Goal: Information Seeking & Learning: Check status

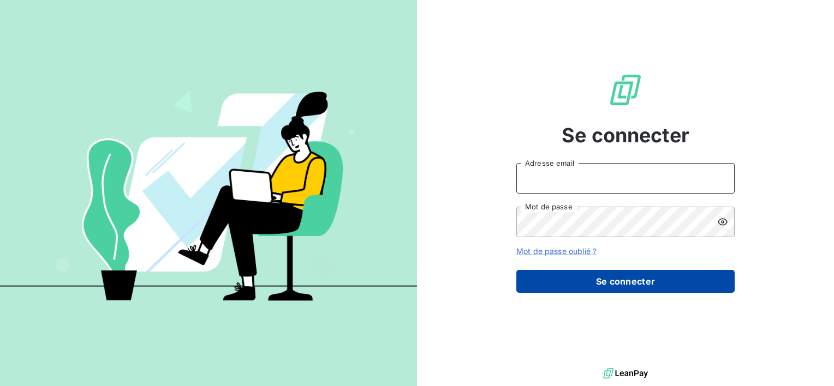
type input "[PERSON_NAME][EMAIL_ADDRESS][DOMAIN_NAME]"
click at [620, 279] on button "Se connecter" at bounding box center [625, 281] width 218 height 23
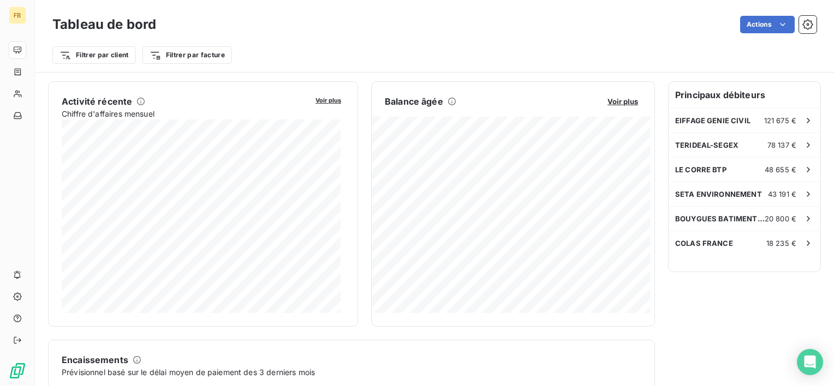
scroll to position [219, 0]
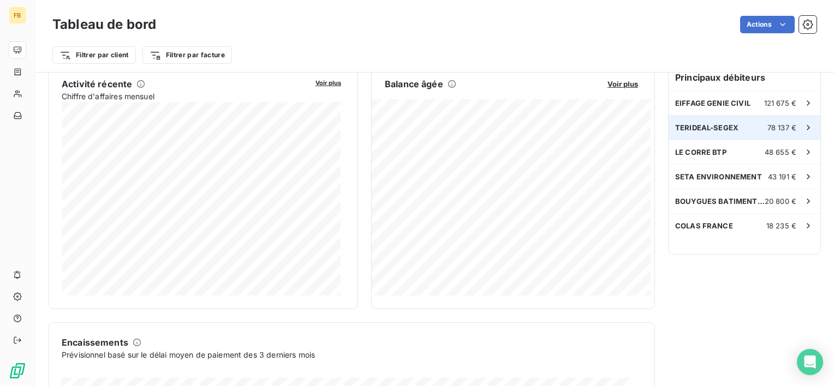
click at [790, 128] on div "78 137 €" at bounding box center [790, 127] width 46 height 11
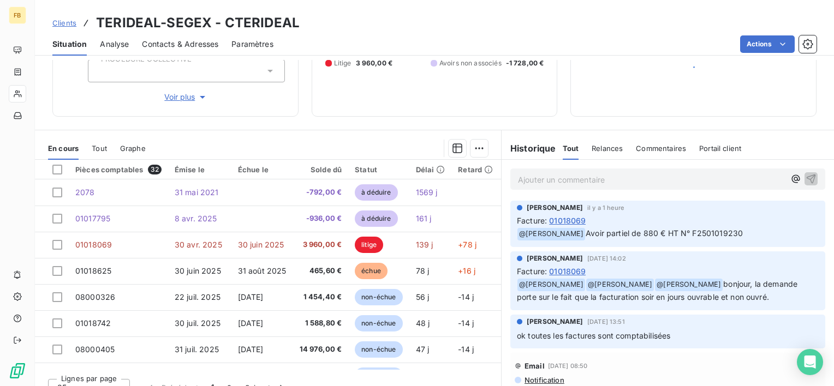
scroll to position [155, 0]
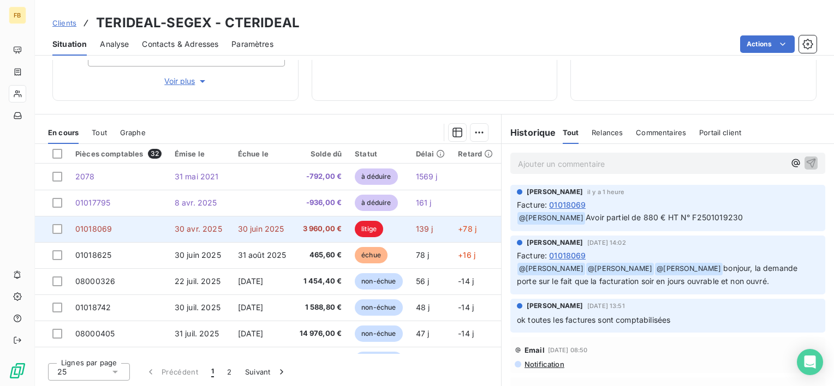
click at [187, 231] on span "30 avr. 2025" at bounding box center [198, 228] width 47 height 9
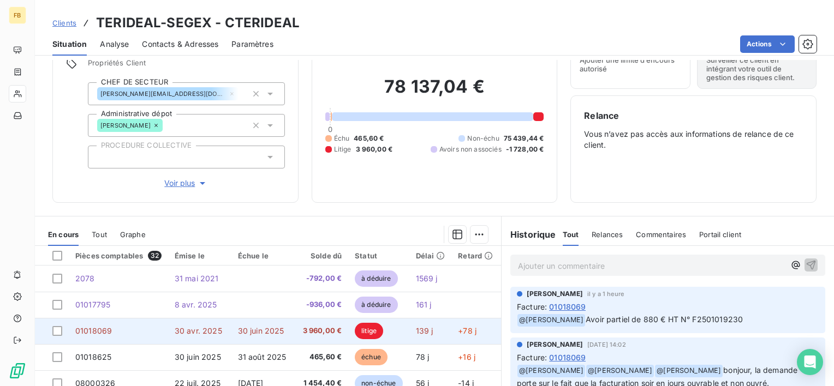
scroll to position [109, 0]
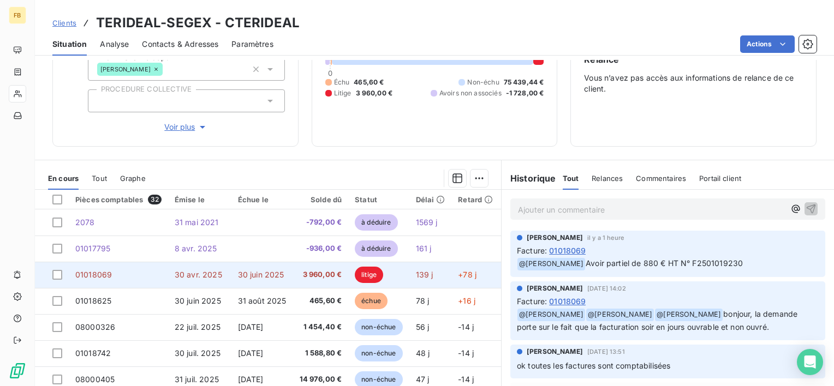
click at [375, 267] on span "litige" at bounding box center [369, 275] width 28 height 16
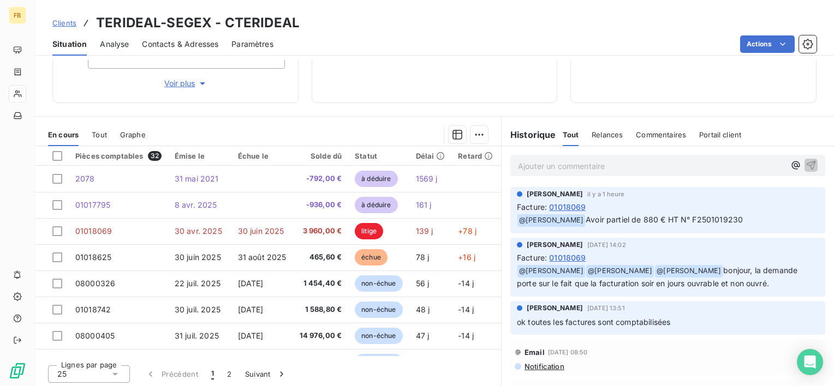
scroll to position [155, 0]
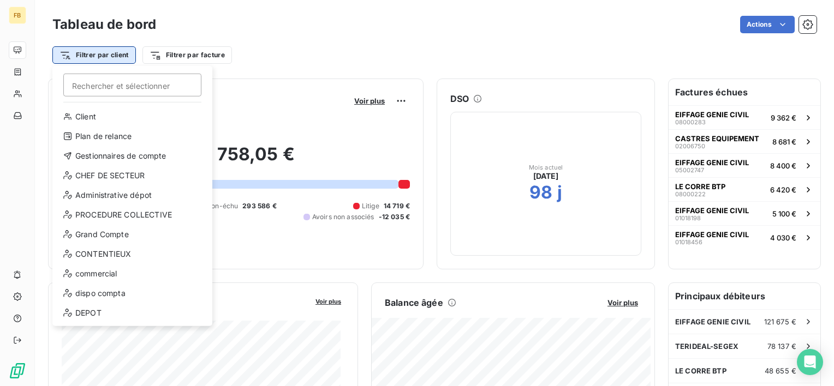
click at [85, 51] on html "FB Tableau de bord Actions Filtrer par client [PERSON_NAME] et sélectionner Cli…" at bounding box center [417, 193] width 834 height 386
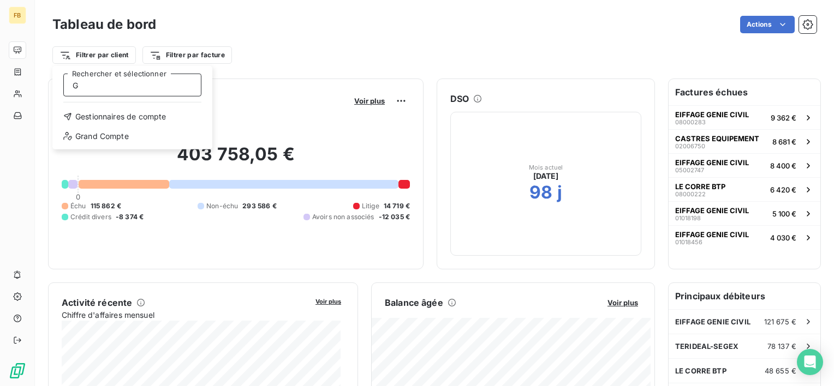
click at [99, 85] on input "G" at bounding box center [132, 85] width 138 height 23
type input "GENERAL"
click at [146, 85] on input "GENERAL" at bounding box center [132, 85] width 138 height 23
click at [295, 58] on html "FB Tableau de bord Actions Filtrer par client GENERAL [PERSON_NAME] et sélectio…" at bounding box center [417, 193] width 834 height 386
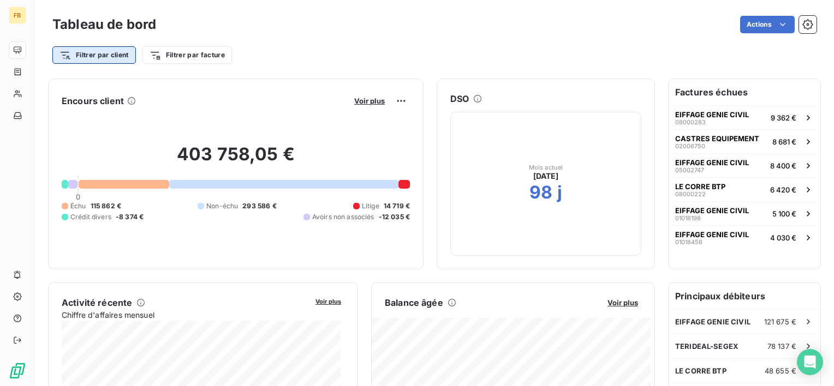
click at [100, 49] on html "FB Tableau de bord Actions Filtrer par client Filtrer par facture Encours clien…" at bounding box center [417, 193] width 834 height 386
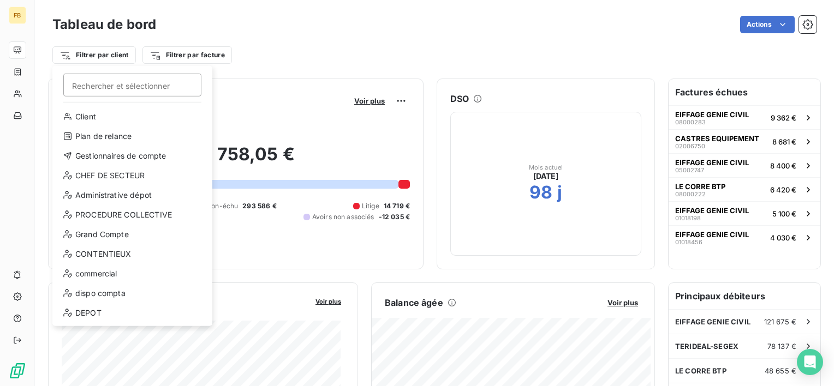
type input "G"
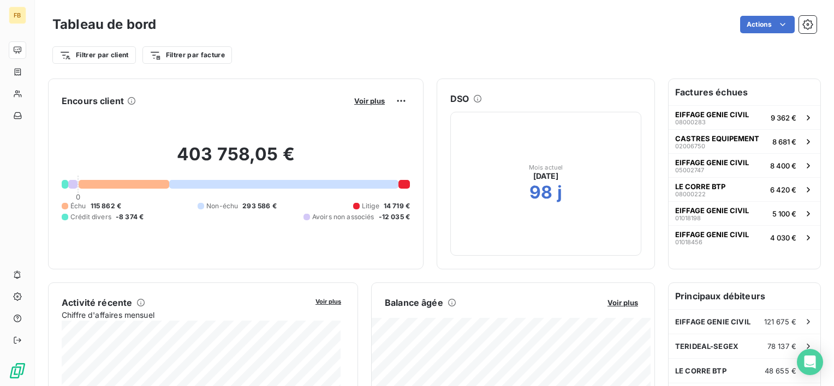
click at [799, 188] on html "FB Tableau de bord Actions Filtrer par client Filtrer par facture Encours clien…" at bounding box center [417, 193] width 834 height 386
click at [802, 184] on icon "button" at bounding box center [807, 189] width 11 height 11
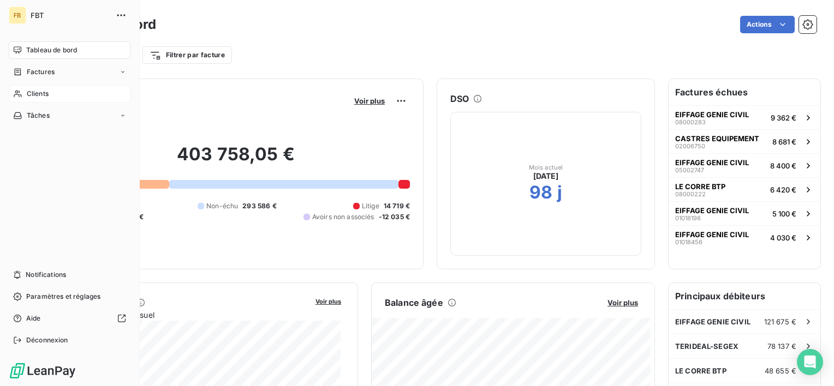
click at [66, 93] on div "Clients" at bounding box center [70, 93] width 122 height 17
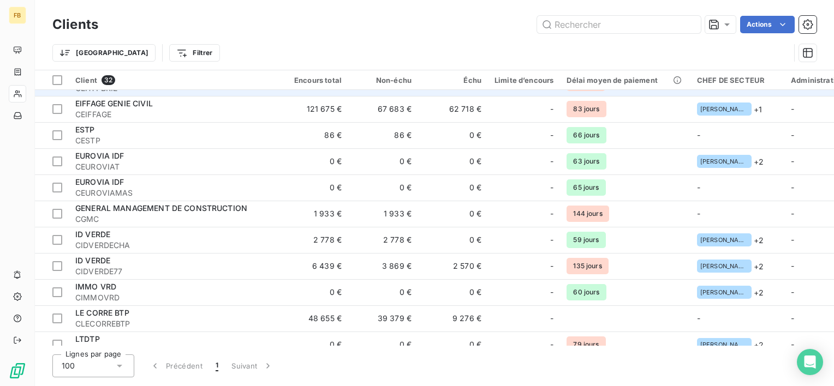
scroll to position [327, 0]
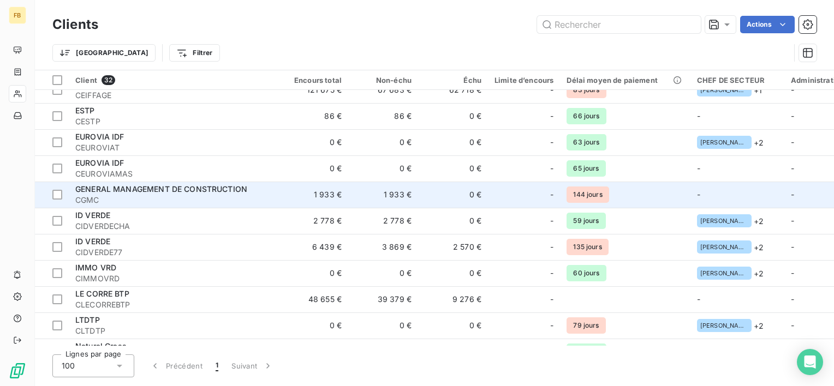
click at [177, 190] on span "GENERAL MANAGEMENT DE CONSTRUCTION" at bounding box center [161, 188] width 172 height 9
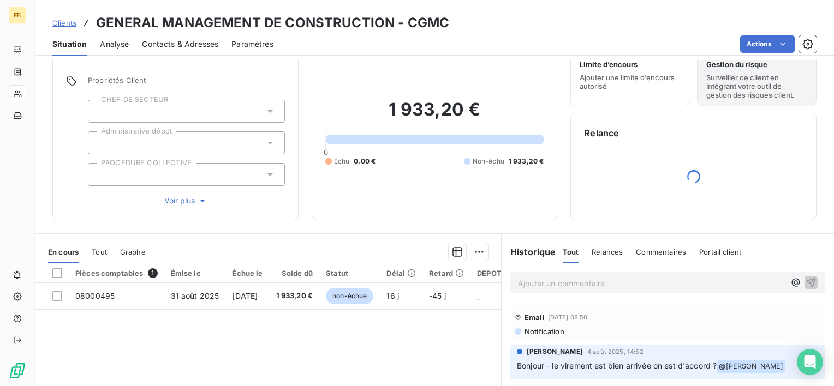
scroll to position [55, 0]
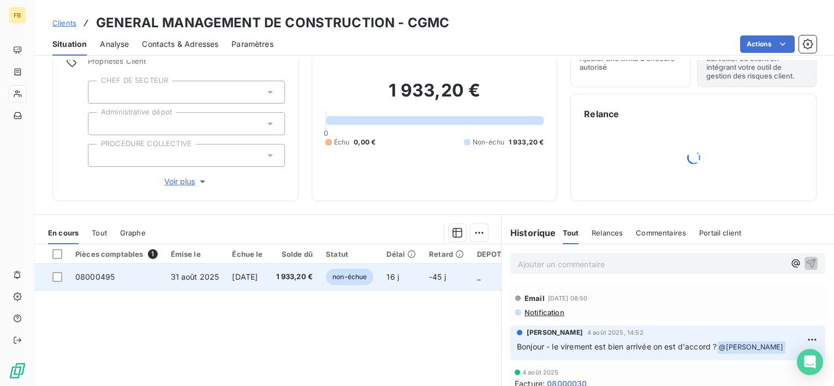
click at [264, 281] on td "[DATE]" at bounding box center [247, 277] width 44 height 26
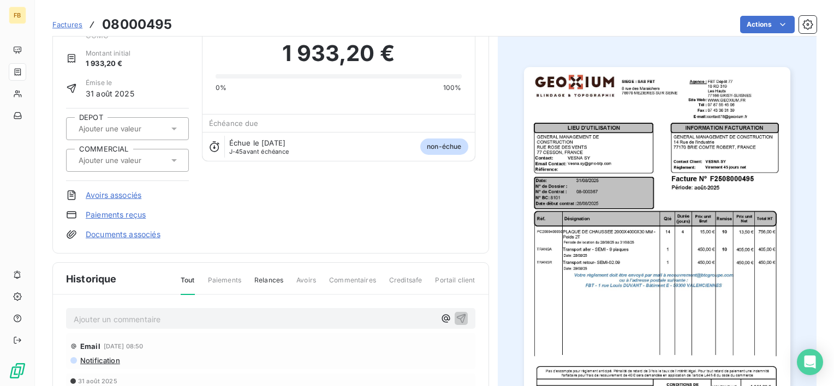
scroll to position [56, 0]
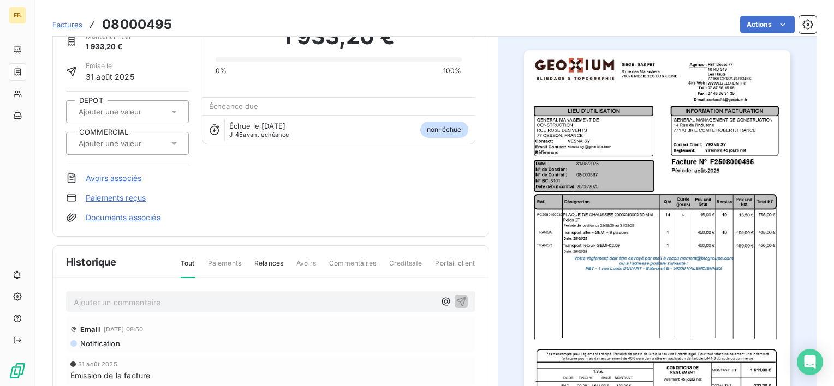
click at [100, 346] on span "Notification" at bounding box center [99, 343] width 41 height 9
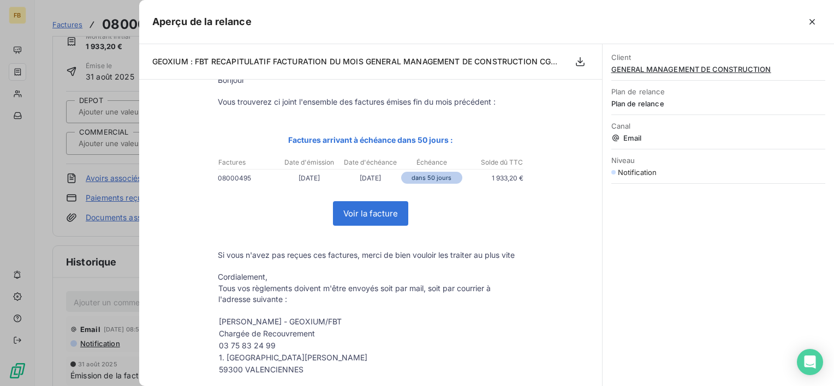
scroll to position [109, 0]
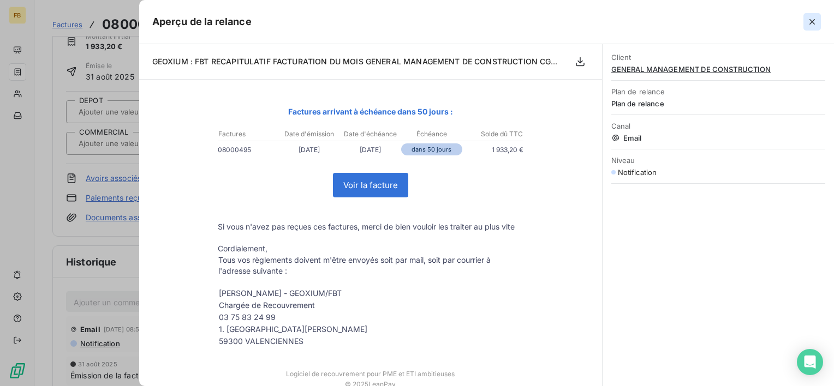
click at [809, 20] on icon "button" at bounding box center [811, 21] width 5 height 5
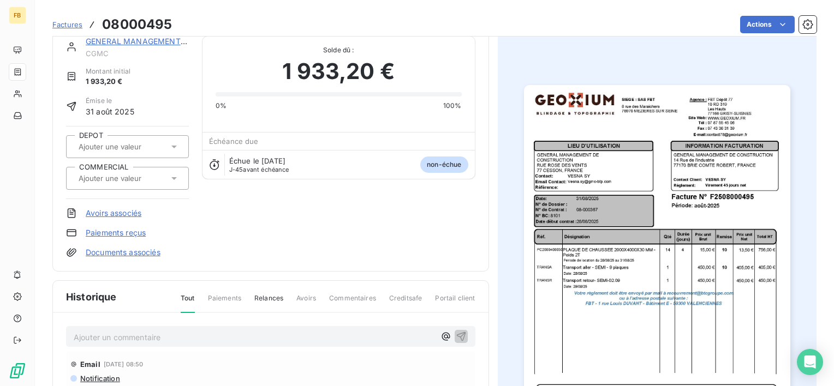
scroll to position [0, 0]
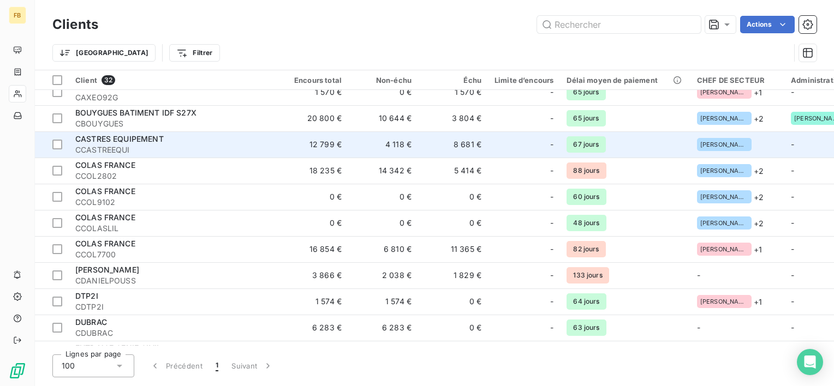
scroll to position [109, 0]
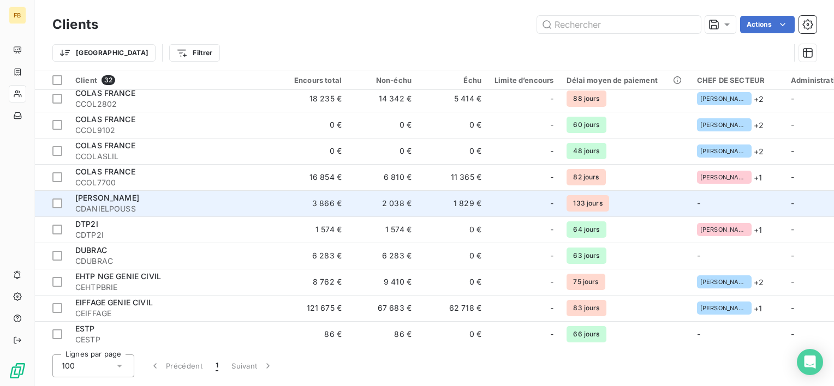
click at [139, 196] on span "[PERSON_NAME]" at bounding box center [107, 197] width 64 height 9
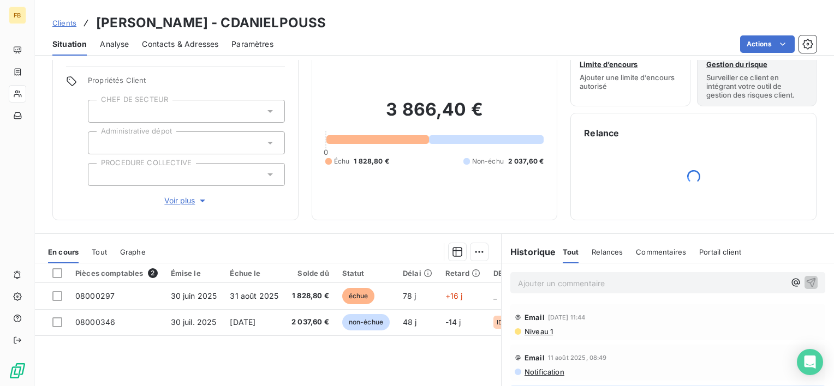
scroll to position [55, 0]
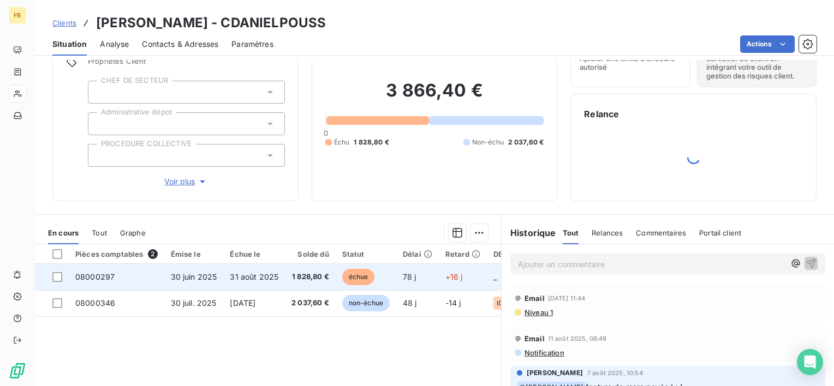
click at [314, 272] on span "1 828,80 €" at bounding box center [310, 277] width 38 height 11
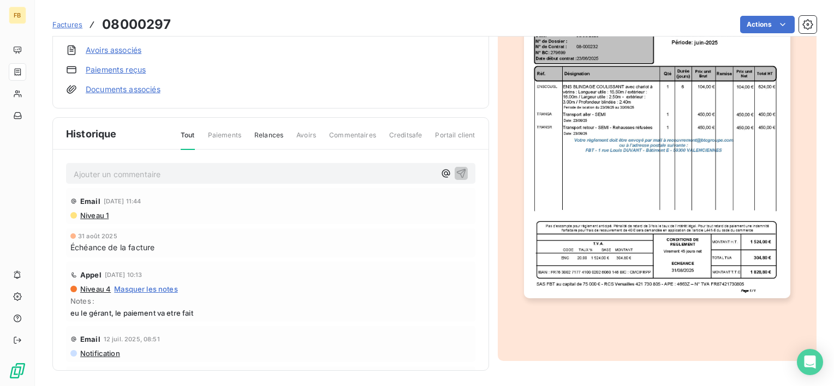
scroll to position [185, 0]
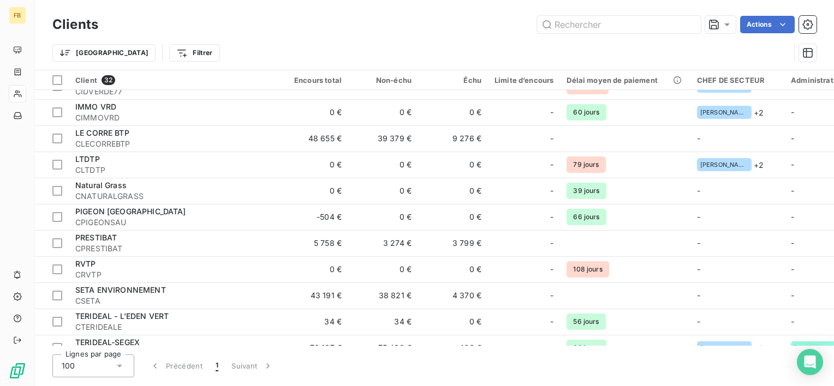
scroll to position [491, 0]
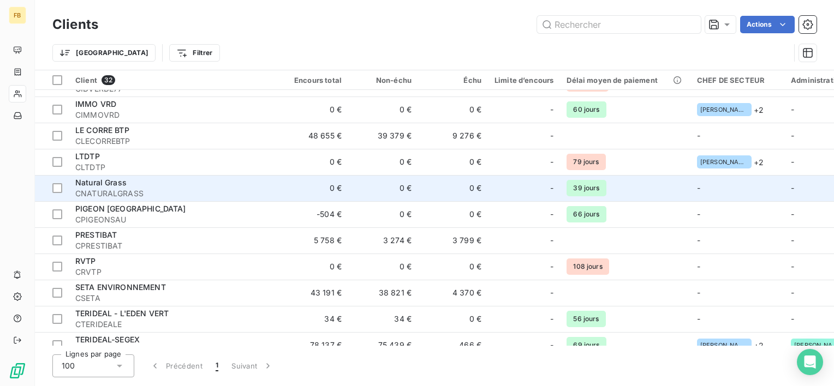
click at [107, 181] on span "Natural Grass" at bounding box center [100, 182] width 51 height 9
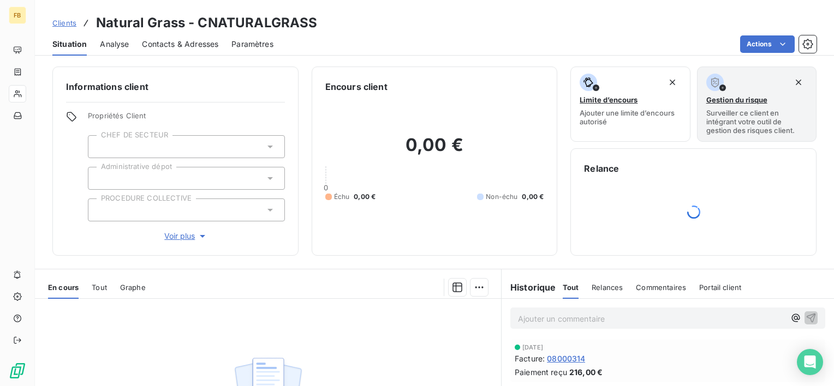
scroll to position [109, 0]
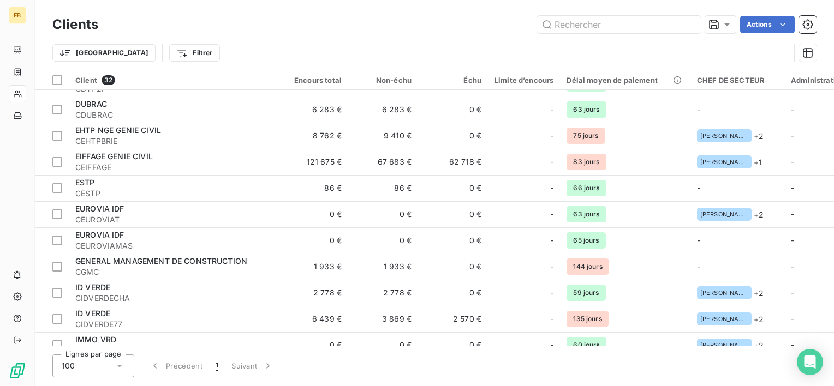
scroll to position [273, 0]
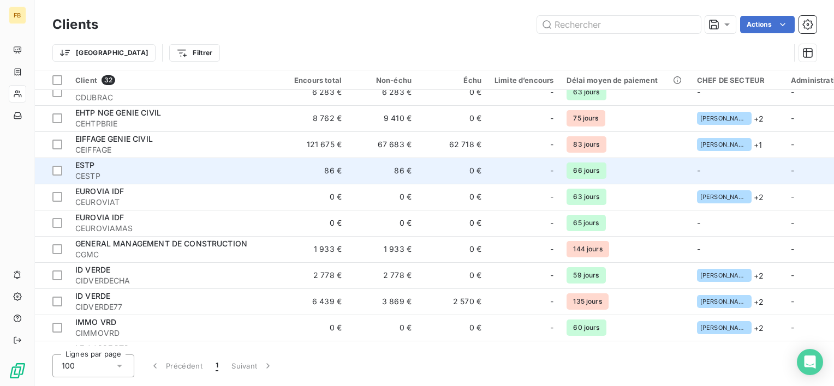
click at [93, 164] on span "ESTP" at bounding box center [85, 164] width 20 height 9
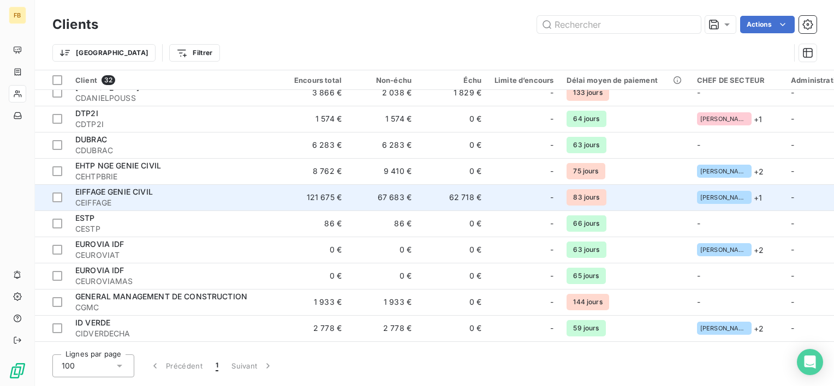
scroll to position [218, 0]
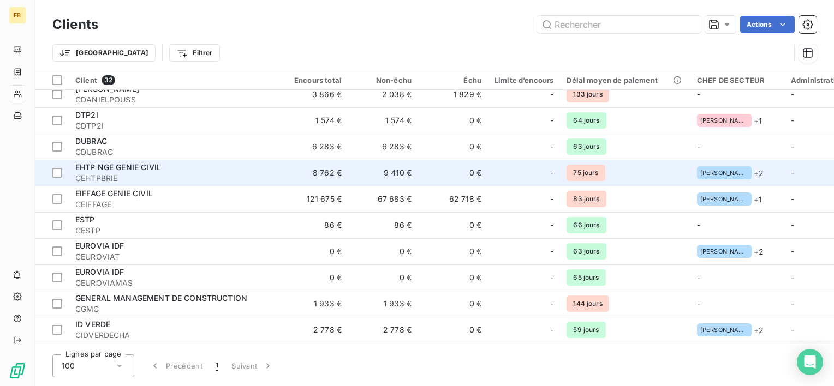
click at [110, 166] on span "EHTP NGE GENIE CIVIL" at bounding box center [118, 167] width 86 height 9
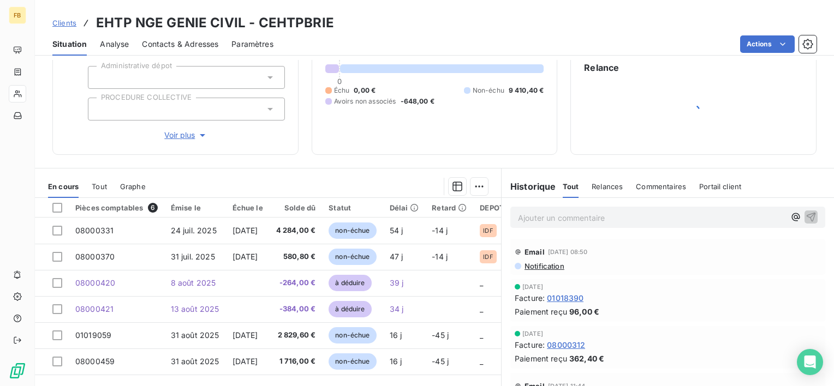
scroll to position [109, 0]
